Goal: Navigation & Orientation: Find specific page/section

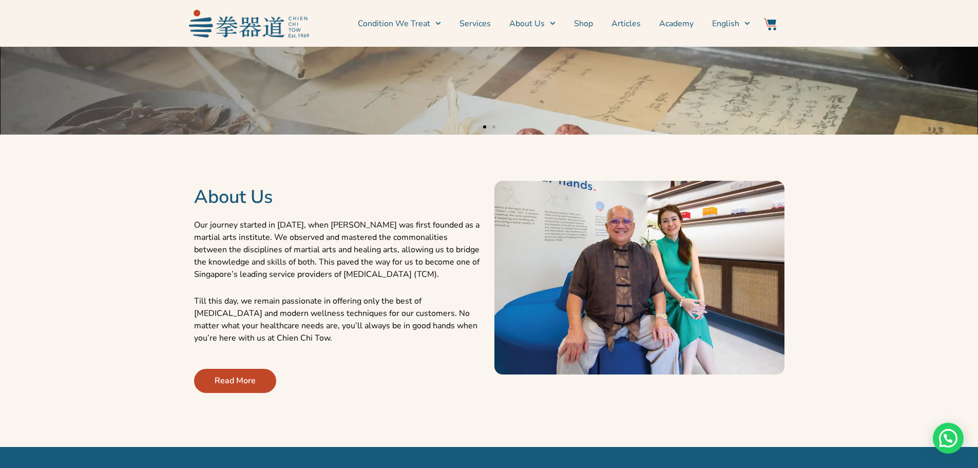
scroll to position [411, 0]
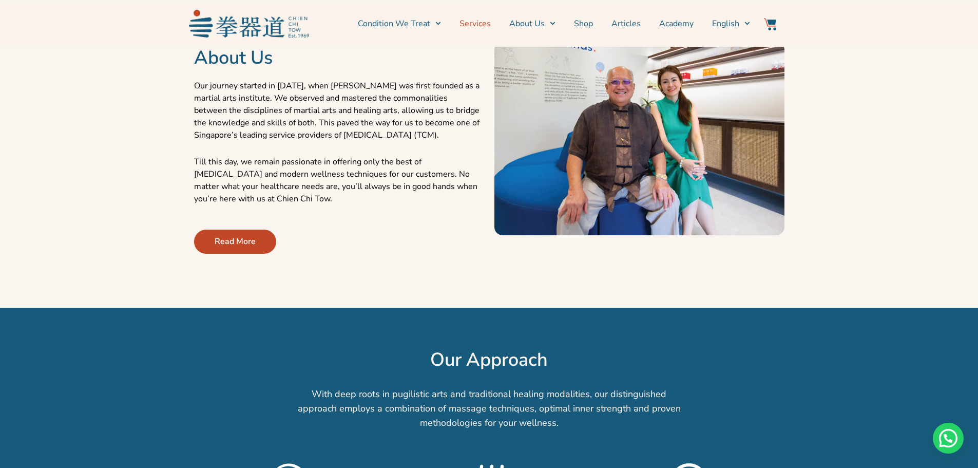
click at [481, 24] on link "Services" at bounding box center [474, 24] width 31 height 26
click at [472, 24] on link "Services" at bounding box center [474, 24] width 31 height 26
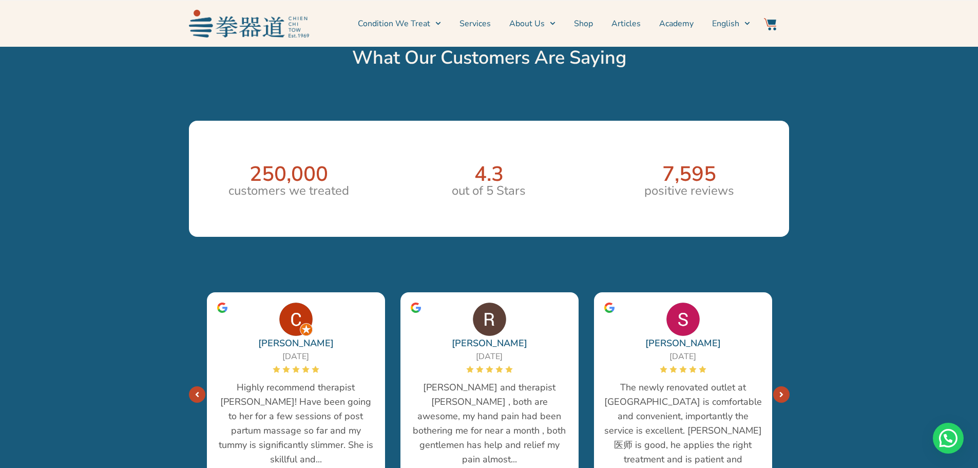
scroll to position [1870, 0]
